Goal: Task Accomplishment & Management: Use online tool/utility

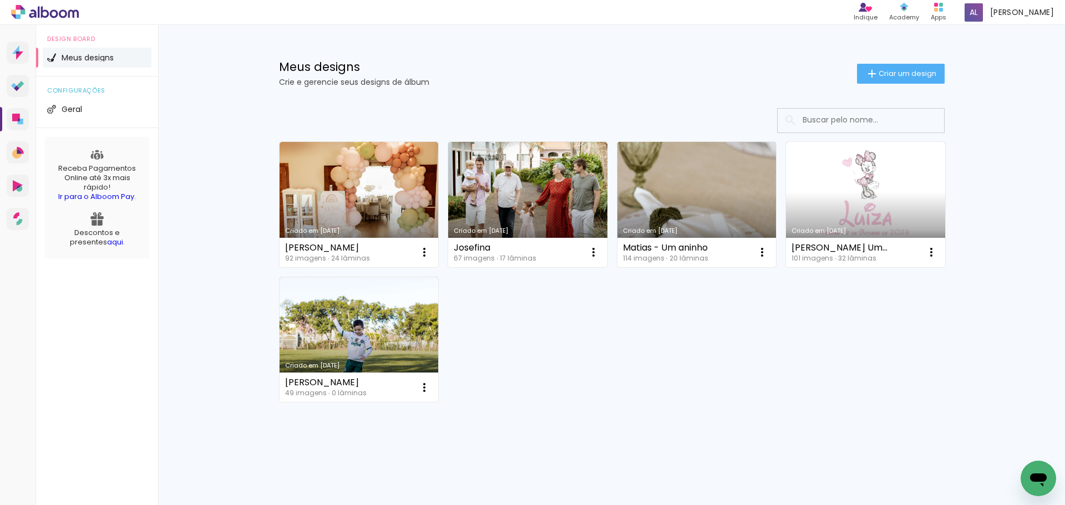
click at [644, 220] on link "Criado em [DATE]" at bounding box center [696, 204] width 159 height 125
